Goal: Task Accomplishment & Management: Use online tool/utility

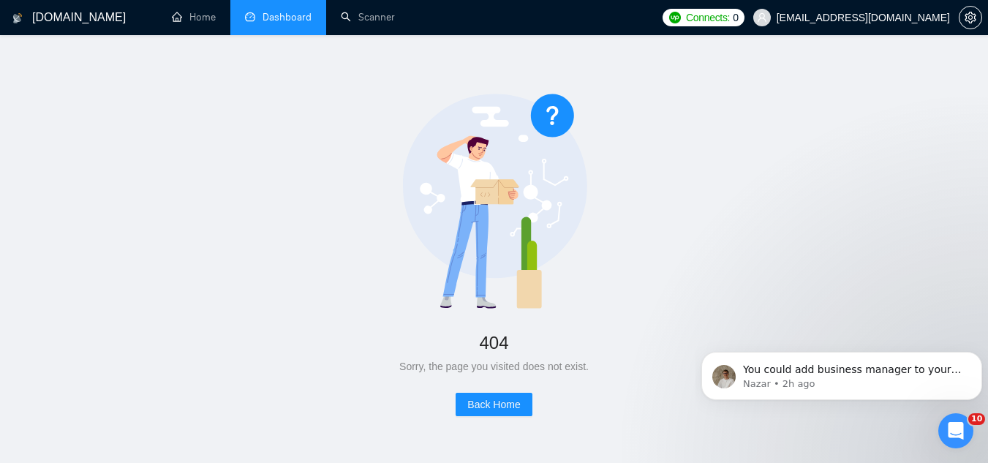
click at [303, 15] on link "Dashboard" at bounding box center [278, 17] width 67 height 12
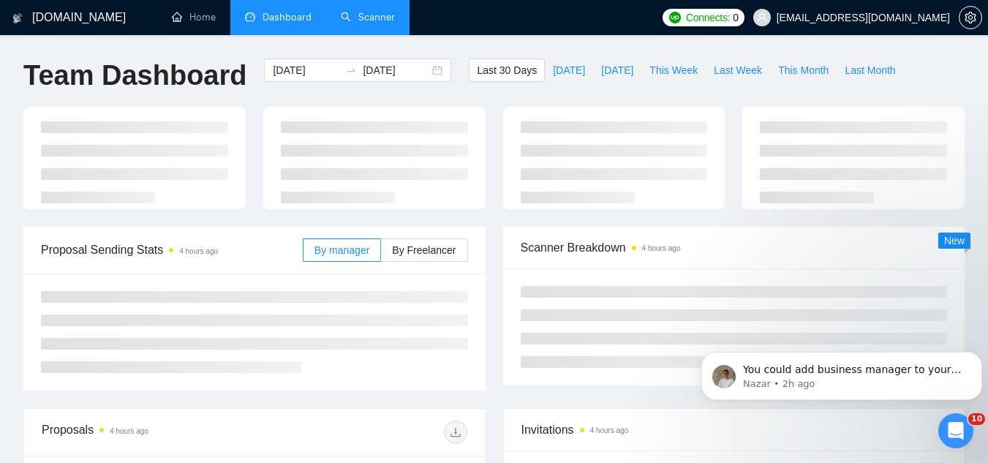
click at [367, 23] on link "Scanner" at bounding box center [368, 17] width 54 height 12
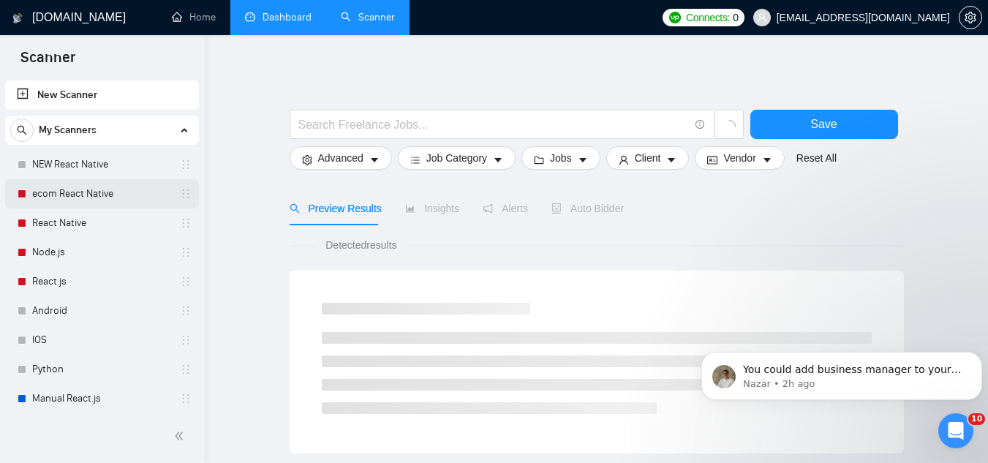
click at [121, 196] on link "ecom React Native" at bounding box center [101, 193] width 139 height 29
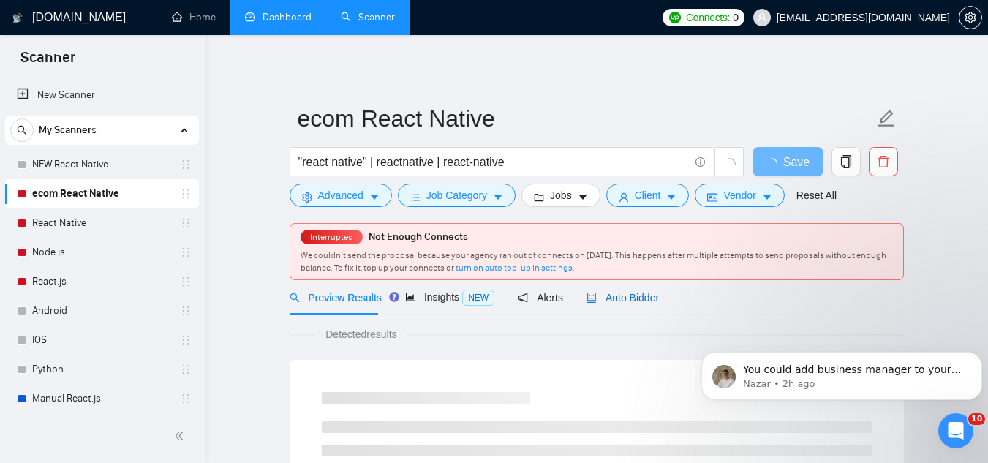
click at [624, 296] on span "Auto Bidder" at bounding box center [622, 298] width 72 height 12
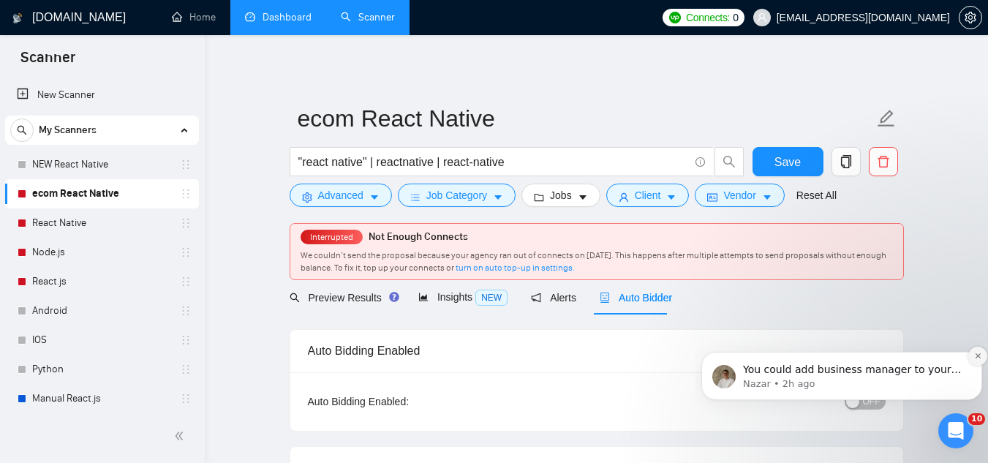
click at [974, 353] on icon "Dismiss notification" at bounding box center [978, 356] width 8 height 8
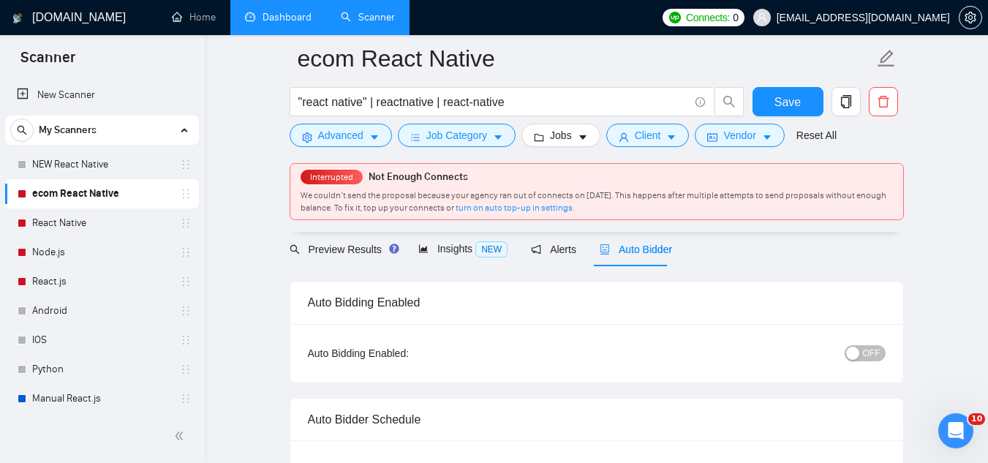
scroll to position [146, 0]
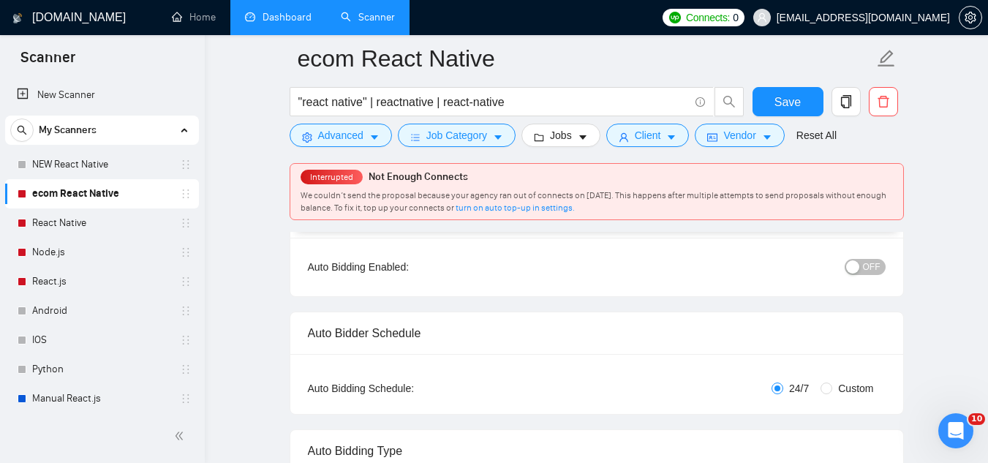
click at [284, 18] on link "Dashboard" at bounding box center [278, 17] width 67 height 12
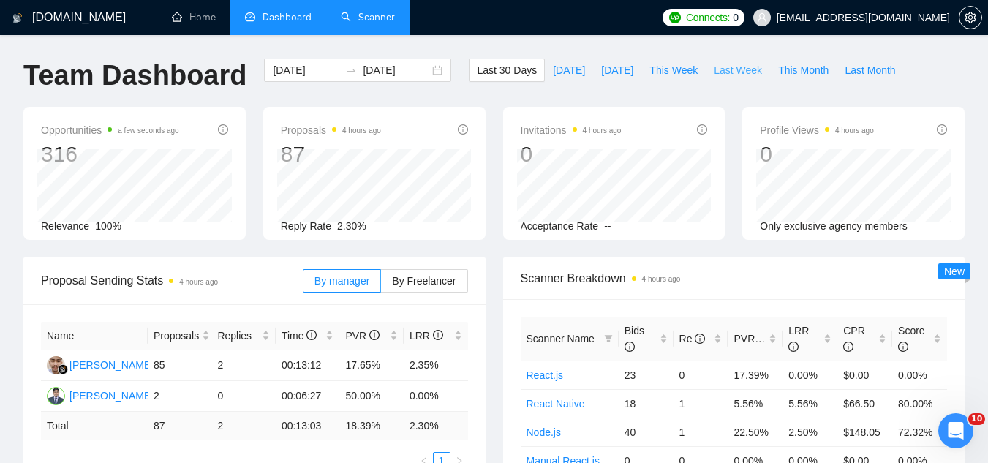
click at [730, 68] on span "Last Week" at bounding box center [738, 70] width 48 height 16
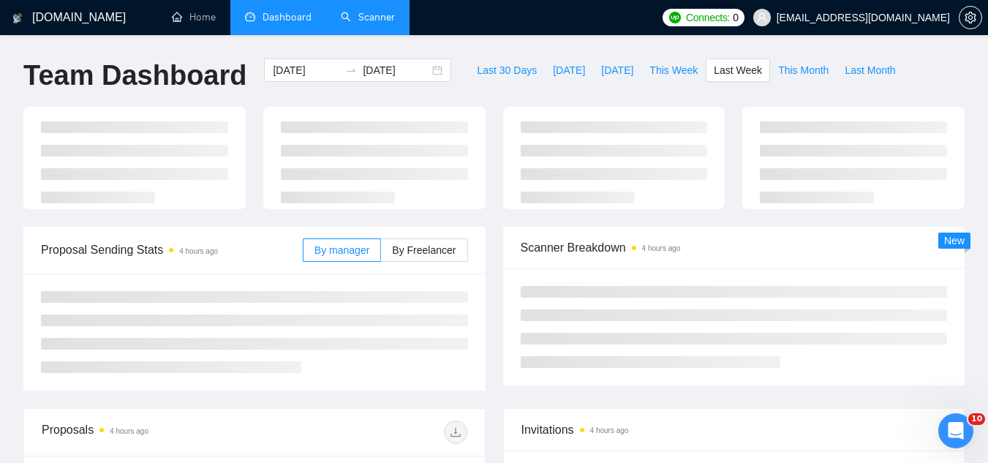
type input "[DATE]"
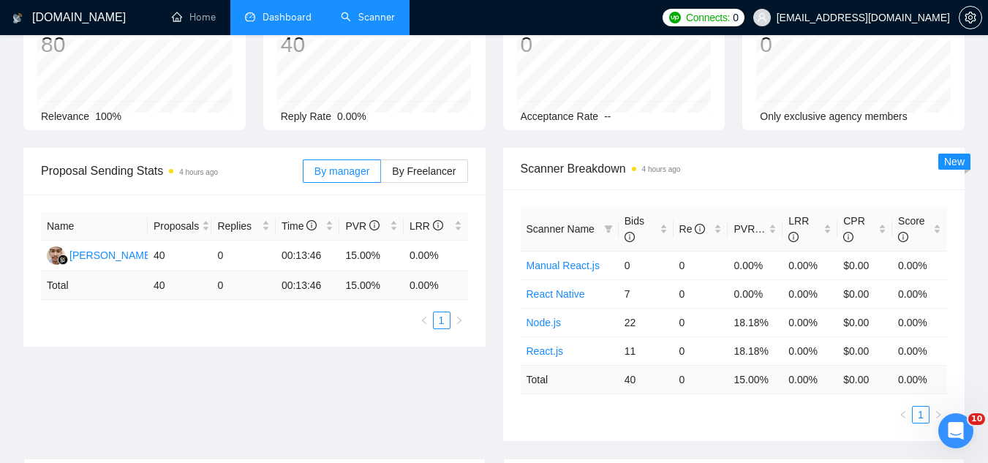
scroll to position [146, 0]
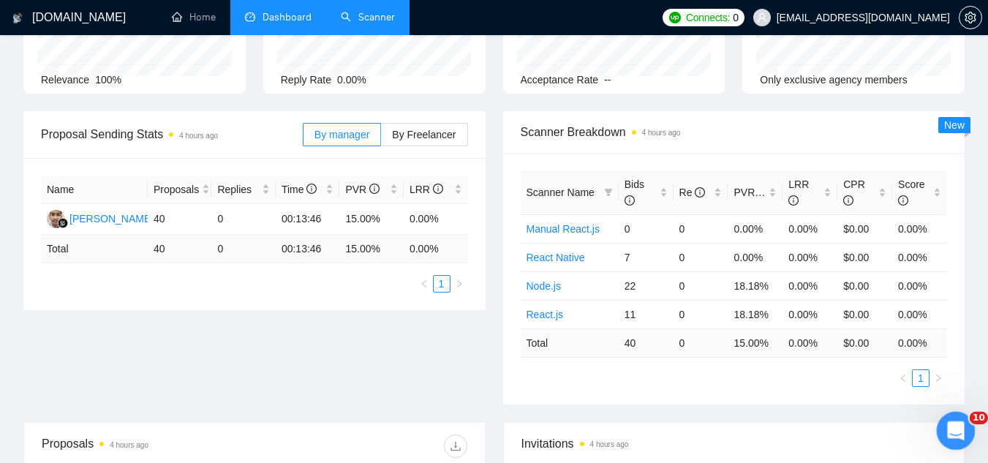
click at [950, 435] on icon "Open Intercom Messenger" at bounding box center [954, 429] width 24 height 24
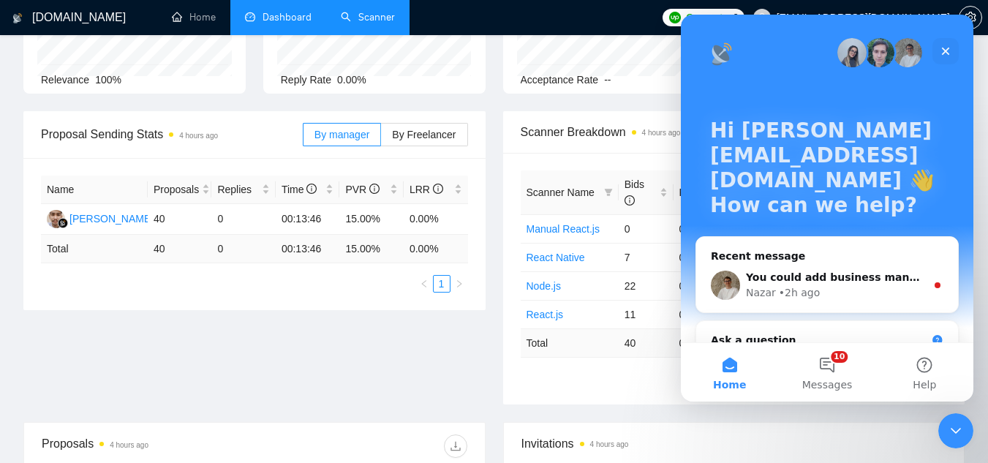
scroll to position [73, 0]
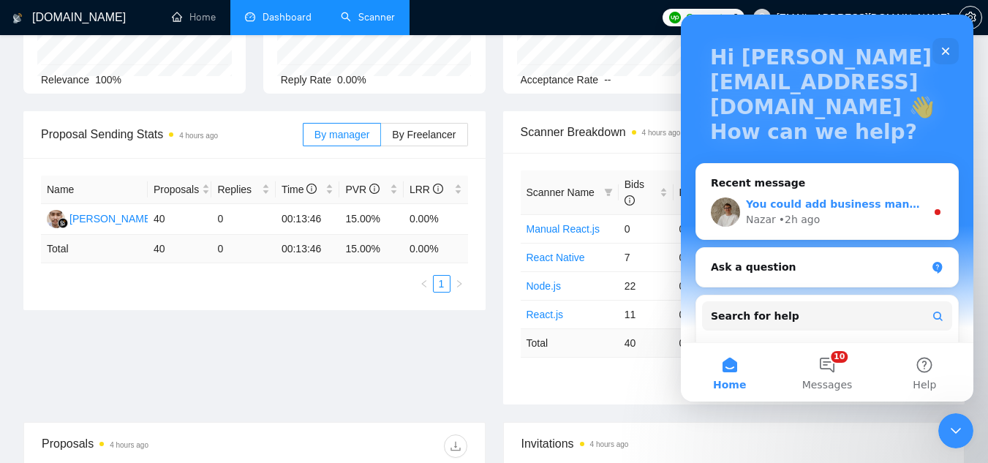
click at [838, 215] on div "Nazar • 2h ago" at bounding box center [836, 219] width 180 height 15
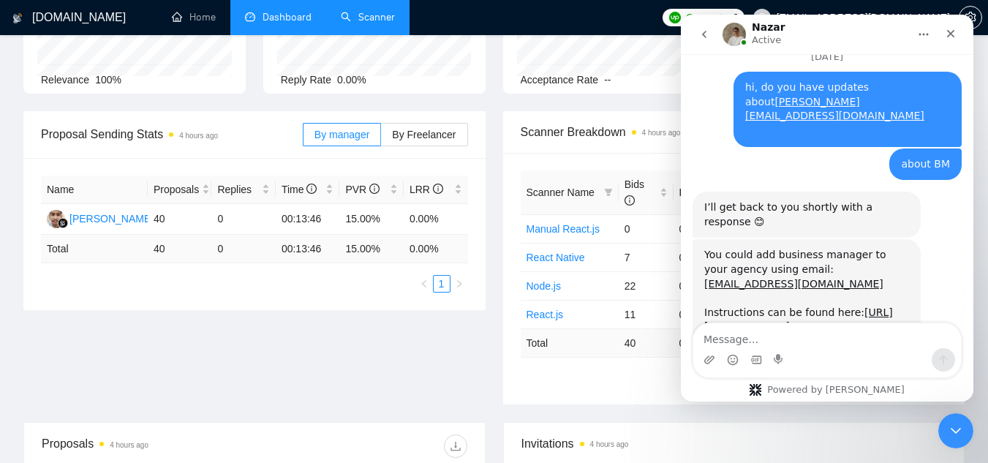
scroll to position [1221, 0]
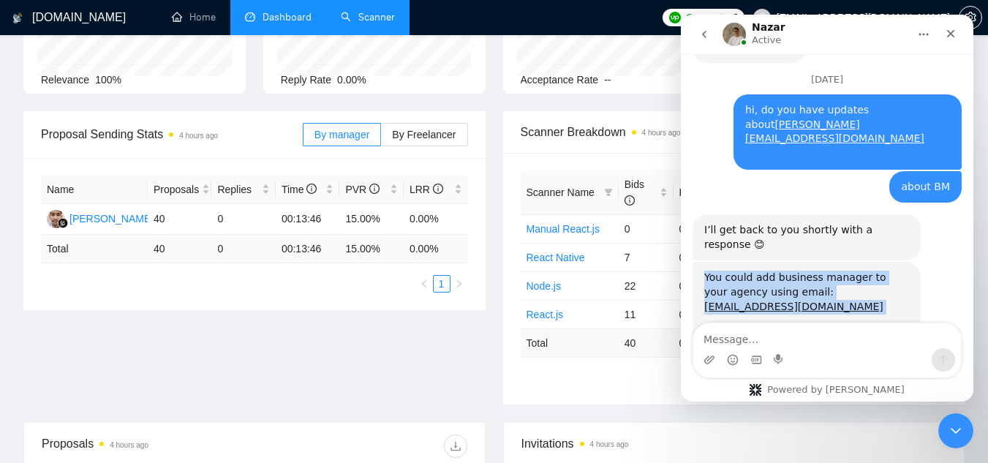
drag, startPoint x: 907, startPoint y: 227, endPoint x: 705, endPoint y: 149, distance: 216.4
click at [705, 271] on div "You could add business manager to your agency using email: [EMAIL_ADDRESS][DOMA…" at bounding box center [806, 386] width 205 height 230
copy div "You could add business manager to your agency using email: [EMAIL_ADDRESS][DOMA…"
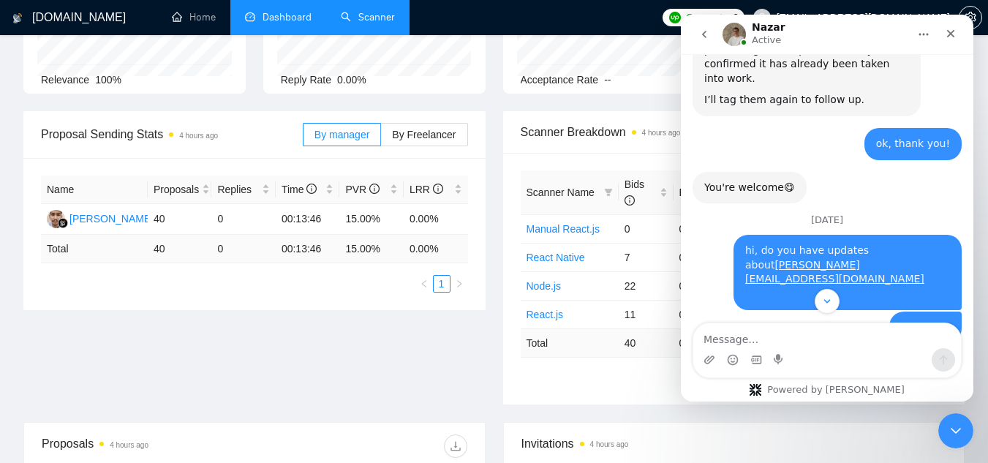
scroll to position [1075, 0]
